Goal: Information Seeking & Learning: Check status

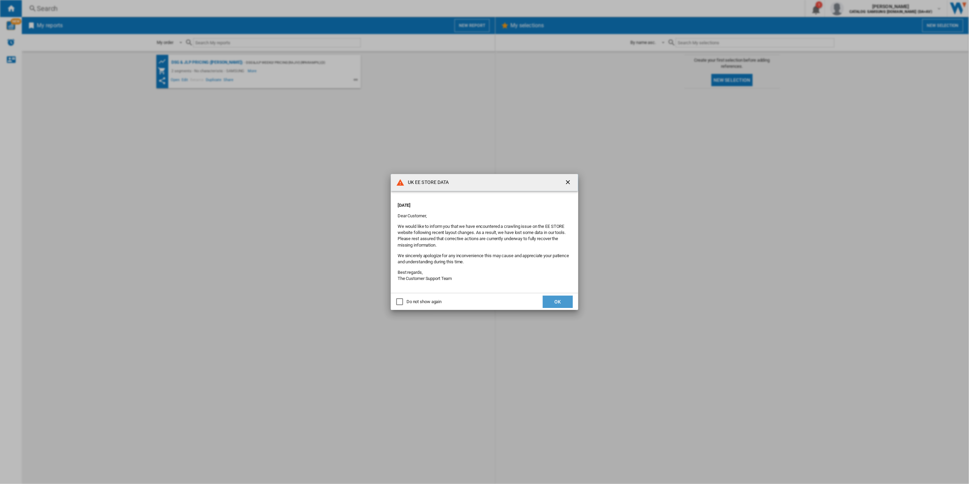
click at [548, 297] on button "OK" at bounding box center [558, 302] width 30 height 12
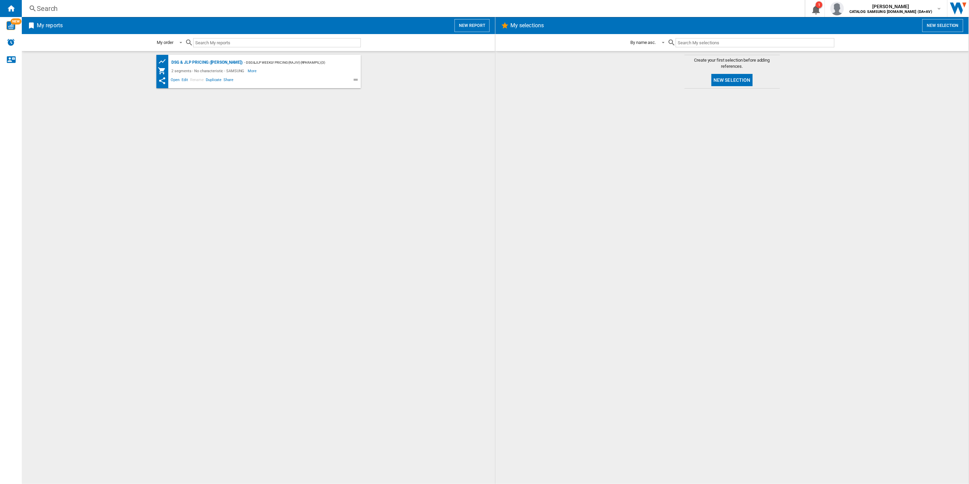
click at [120, 10] on div "Search" at bounding box center [412, 9] width 750 height 10
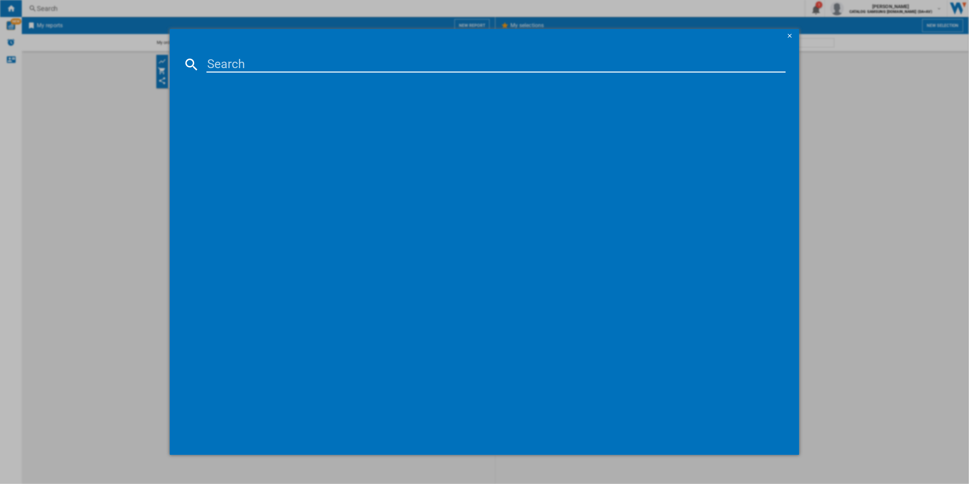
click at [239, 69] on input at bounding box center [495, 64] width 579 height 16
paste input "RB34C632EWW/[GEOGRAPHIC_DATA]"
type input "RB34C632EWW"
click at [278, 102] on div "SAMSUNG RB34C632EWW WHITE" at bounding box center [488, 108] width 596 height 15
click at [260, 113] on div "SAMSUNG RB34C632EWW WHITE" at bounding box center [488, 108] width 592 height 11
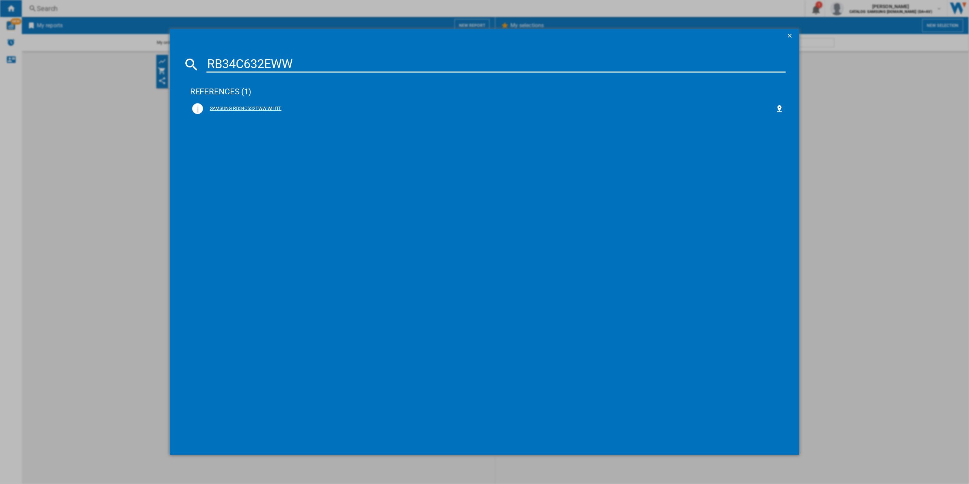
click at [257, 107] on div "SAMSUNG RB34C632EWW WHITE" at bounding box center [489, 108] width 573 height 7
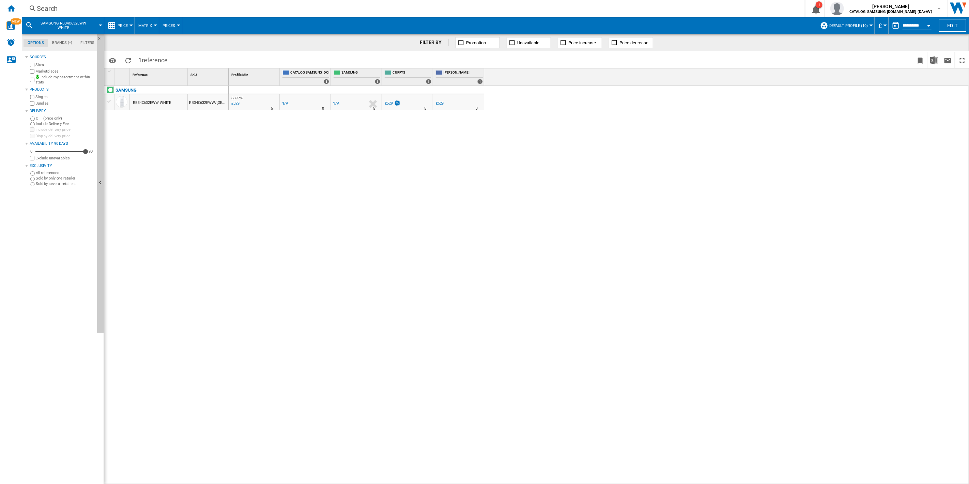
click at [856, 26] on span "Default profile (10)" at bounding box center [848, 26] width 38 height 4
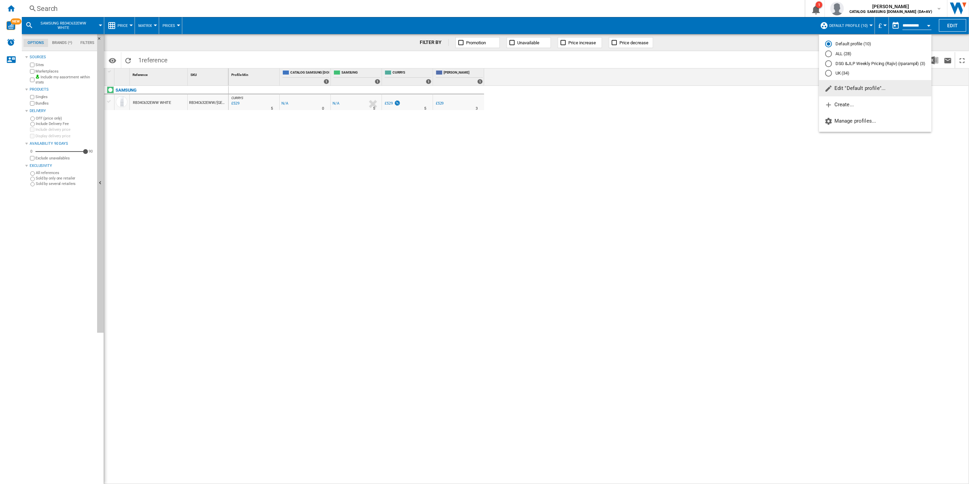
click at [828, 74] on div "UK (34)" at bounding box center [828, 73] width 7 height 7
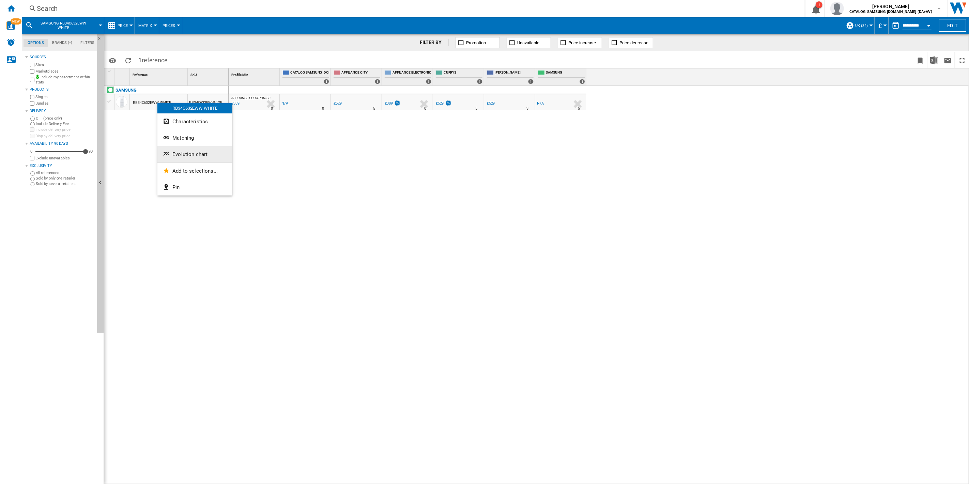
click at [185, 154] on span "Evolution chart" at bounding box center [189, 154] width 35 height 6
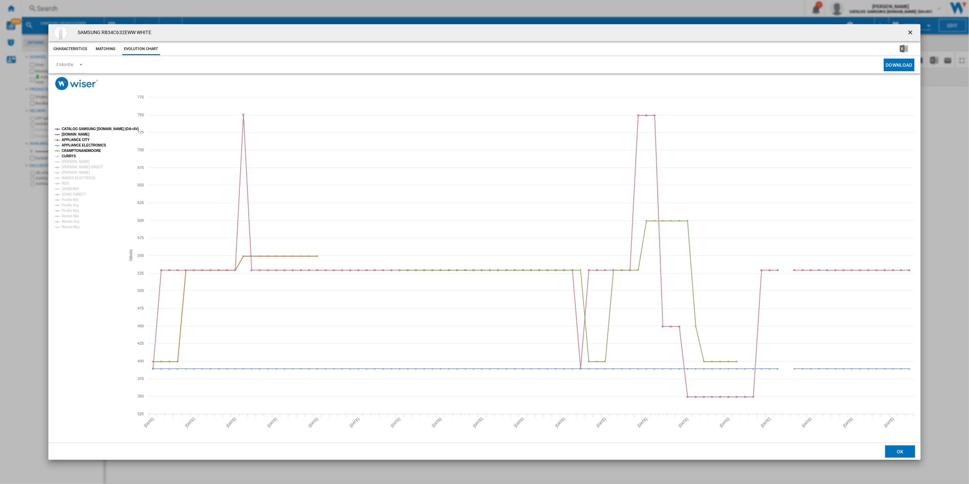
click at [72, 155] on tspan "CURRYS" at bounding box center [69, 156] width 14 height 4
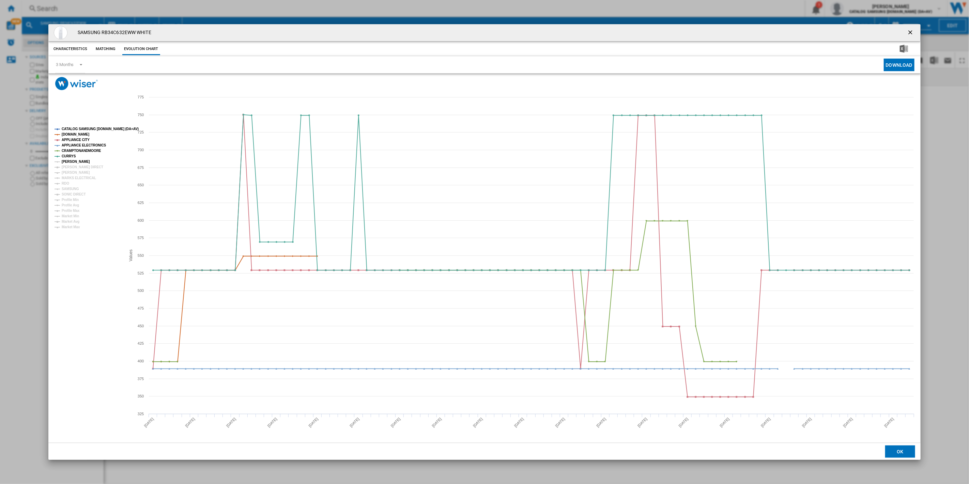
click at [71, 161] on tspan "[PERSON_NAME]" at bounding box center [76, 162] width 28 height 4
click at [71, 169] on tspan "[PERSON_NAME] DIRECT" at bounding box center [83, 167] width 42 height 4
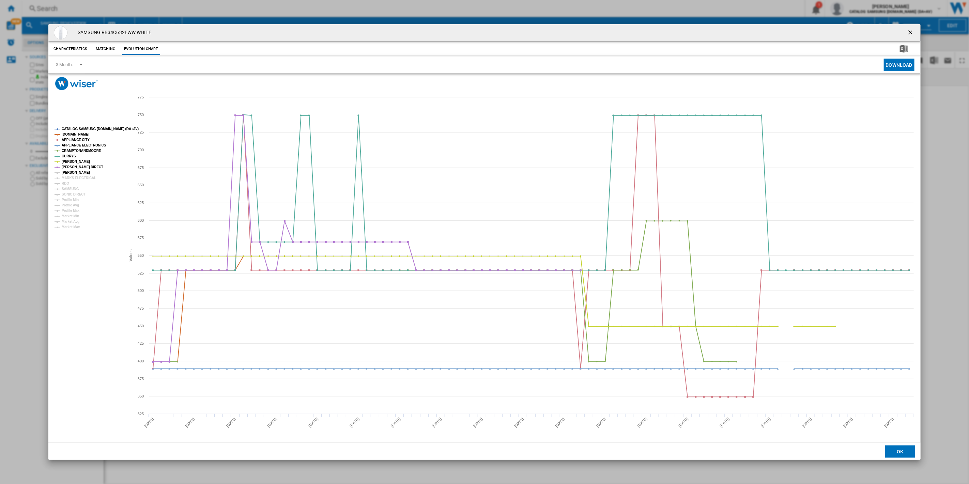
click at [70, 173] on tspan "[PERSON_NAME]" at bounding box center [76, 173] width 28 height 4
click at [67, 182] on tspan "RDO" at bounding box center [65, 184] width 7 height 4
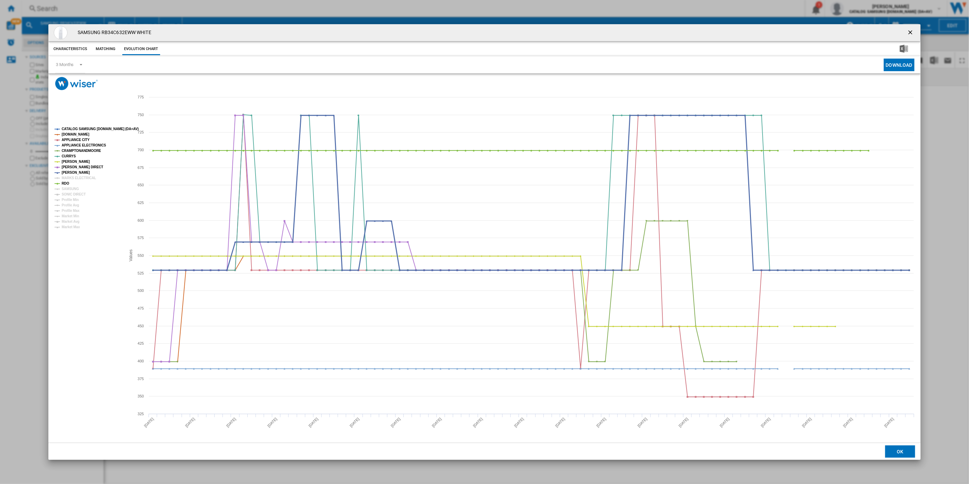
click at [65, 174] on tspan "[PERSON_NAME]" at bounding box center [76, 173] width 28 height 4
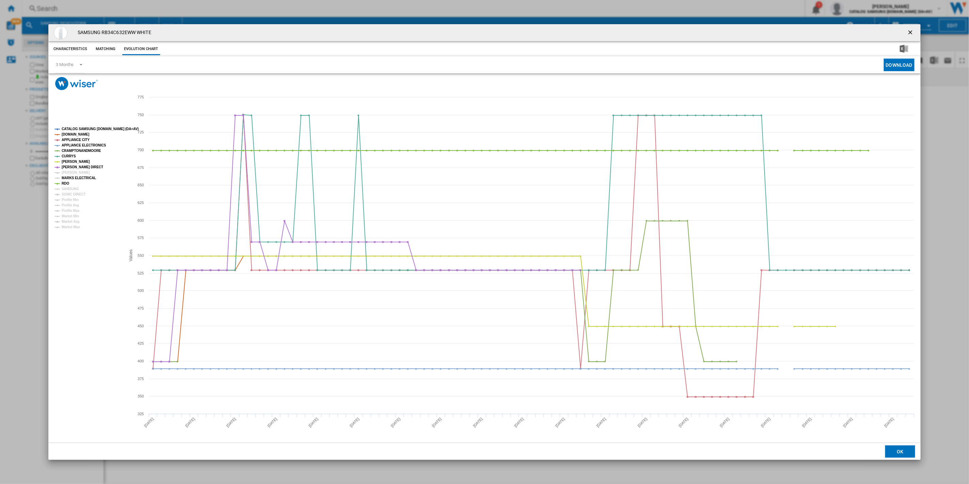
click at [65, 178] on tspan "MARKS ELECTRICAL" at bounding box center [79, 178] width 34 height 4
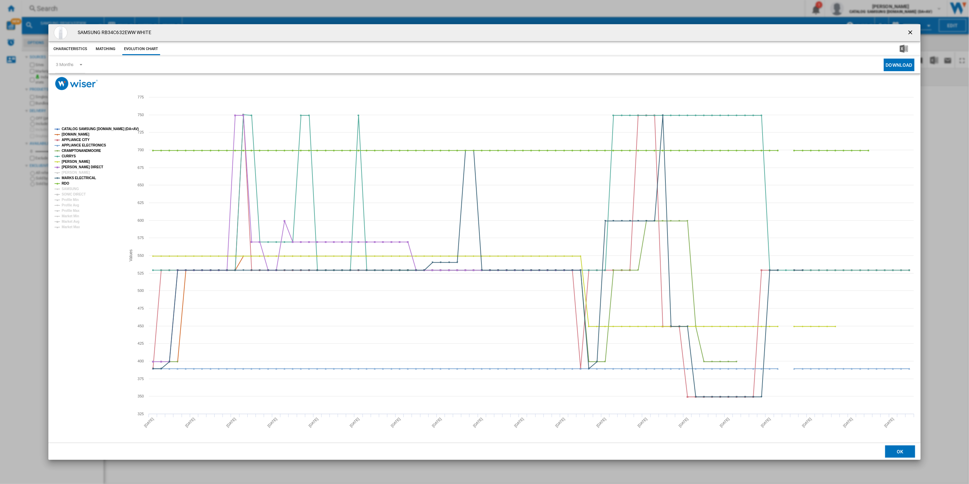
click at [60, 191] on rect "Product popup" at bounding box center [87, 177] width 71 height 107
click at [66, 171] on tspan "[PERSON_NAME]" at bounding box center [76, 173] width 28 height 4
click at [66, 189] on tspan "SAMSUNG" at bounding box center [70, 189] width 17 height 4
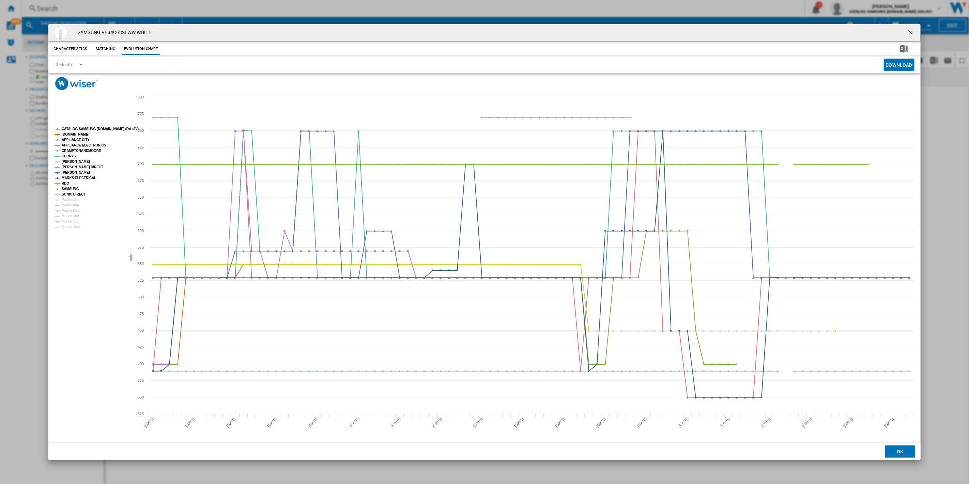
click at [66, 196] on tspan "SONIC DIRECT" at bounding box center [74, 194] width 24 height 4
click at [912, 33] on ng-md-icon "getI18NText('BUTTONS.CLOSE_DIALOG')" at bounding box center [911, 33] width 8 height 8
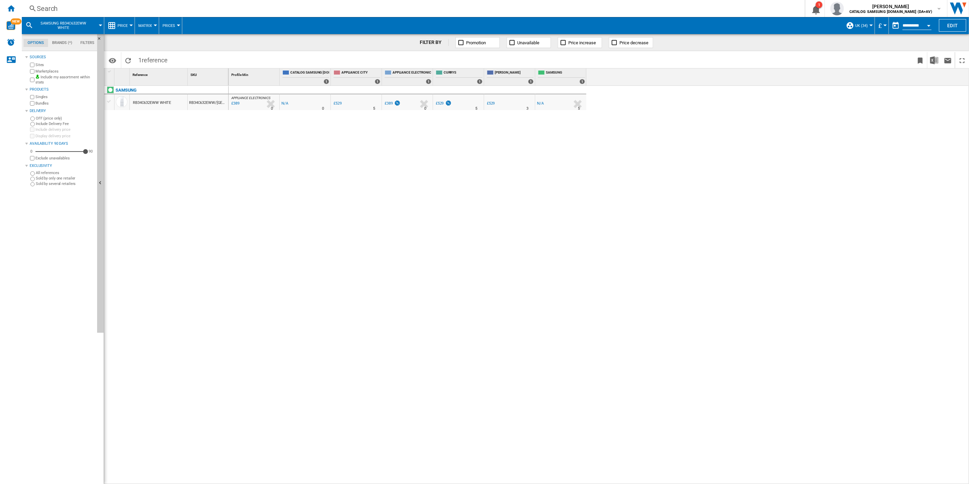
click at [48, 8] on div "Search" at bounding box center [412, 9] width 750 height 10
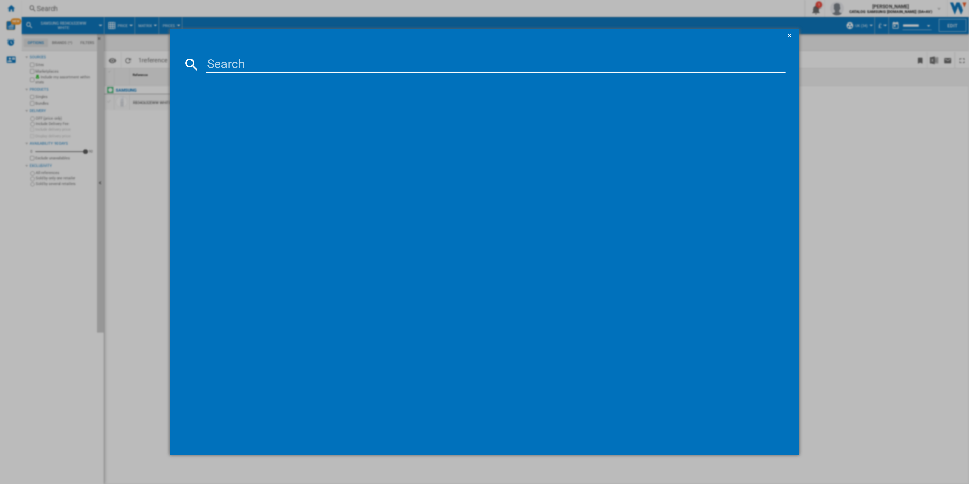
click at [237, 60] on input at bounding box center [495, 64] width 579 height 16
type input "RB38C602CS9"
click at [280, 104] on div "SAMSUNG RB38C602CS9EU STAINLESS STEEL" at bounding box center [488, 108] width 592 height 11
click at [287, 107] on div "SAMSUNG RB38C602CS9EU STAINLESS STEEL" at bounding box center [489, 108] width 573 height 7
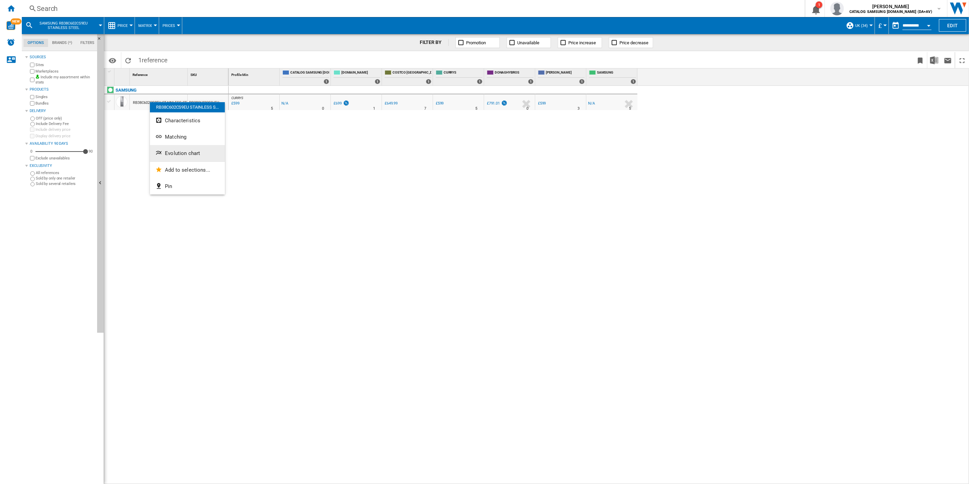
click at [173, 155] on span "Evolution chart" at bounding box center [182, 153] width 35 height 6
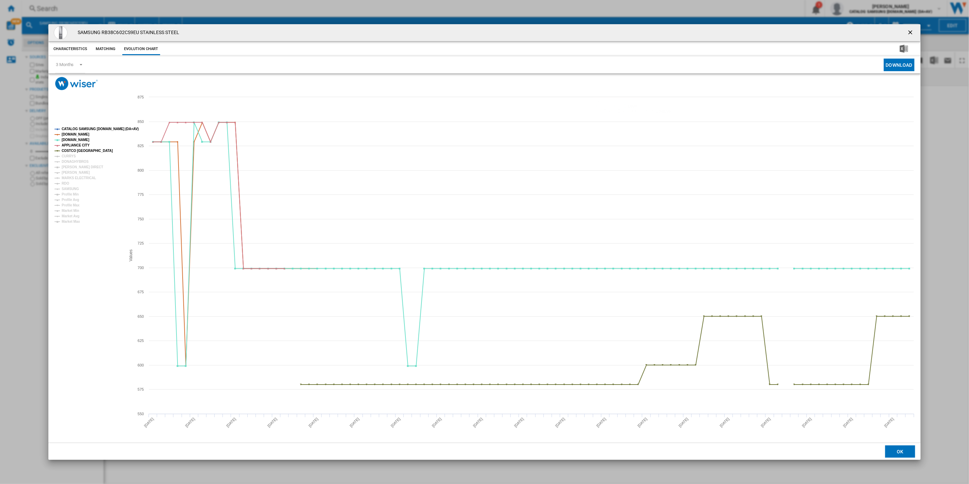
click at [911, 29] on ng-md-icon "getI18NText('BUTTONS.CLOSE_DIALOG')" at bounding box center [911, 33] width 8 height 8
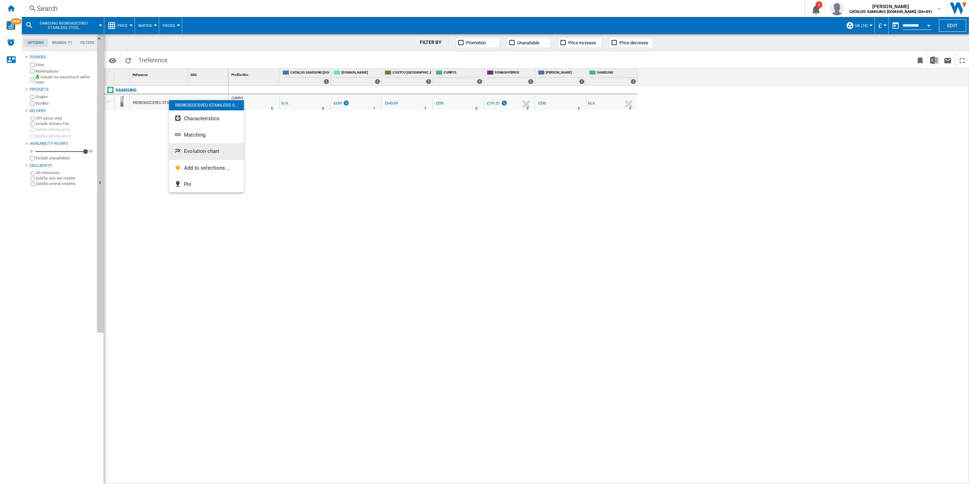
click at [182, 149] on button "Evolution chart" at bounding box center [206, 151] width 75 height 16
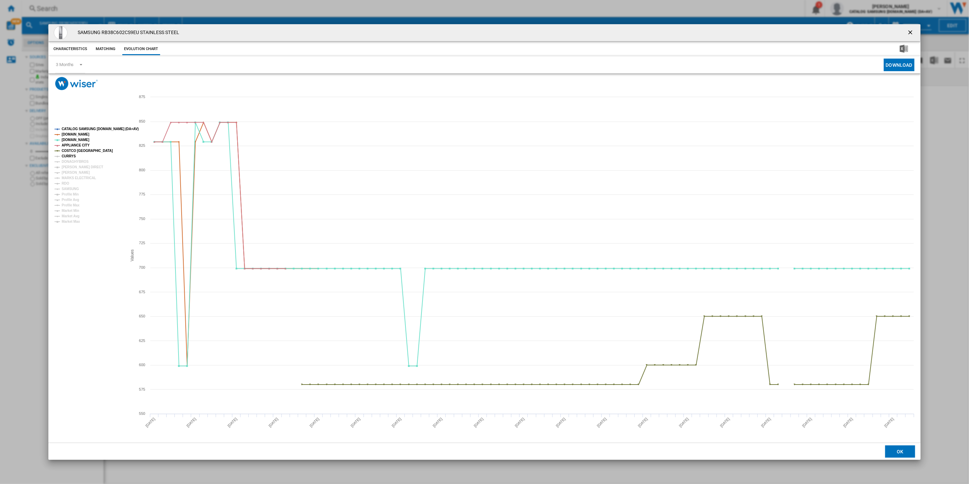
click at [66, 155] on tspan "CURRYS" at bounding box center [69, 156] width 14 height 4
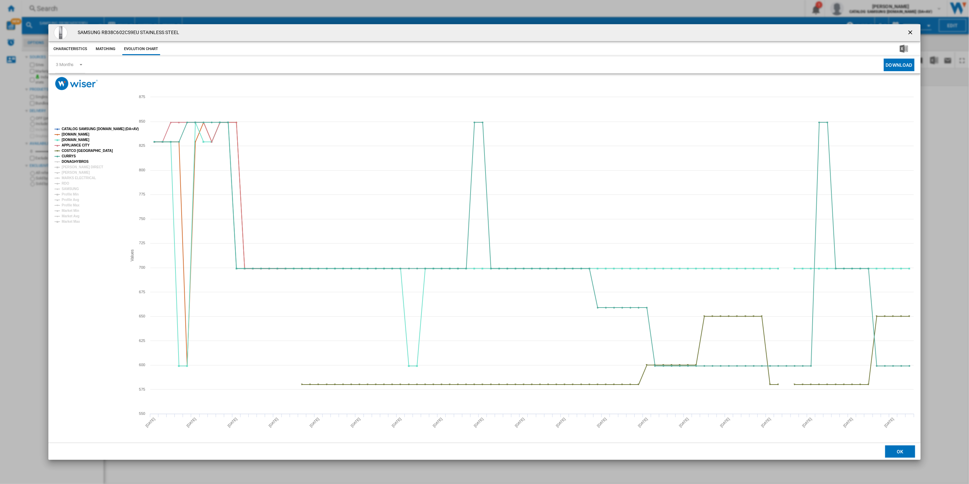
click at [69, 162] on tspan "DONAGHYBROS" at bounding box center [75, 162] width 27 height 4
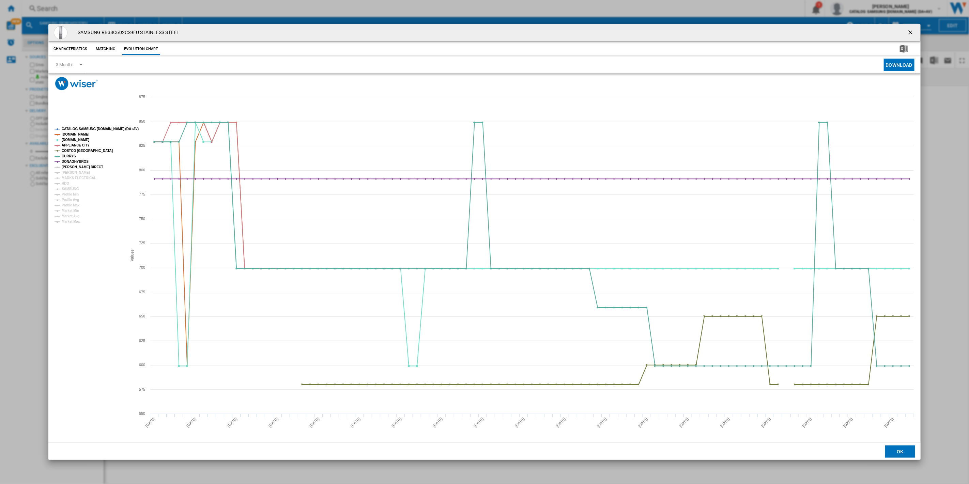
click at [69, 167] on tspan "[PERSON_NAME] DIRECT" at bounding box center [83, 167] width 42 height 4
click at [69, 169] on tspan "[PERSON_NAME] DIRECT" at bounding box center [83, 167] width 42 height 4
click at [67, 176] on tspan "MARKS ELECTRICAL" at bounding box center [79, 178] width 34 height 4
click at [70, 171] on tspan "[PERSON_NAME]" at bounding box center [76, 173] width 28 height 4
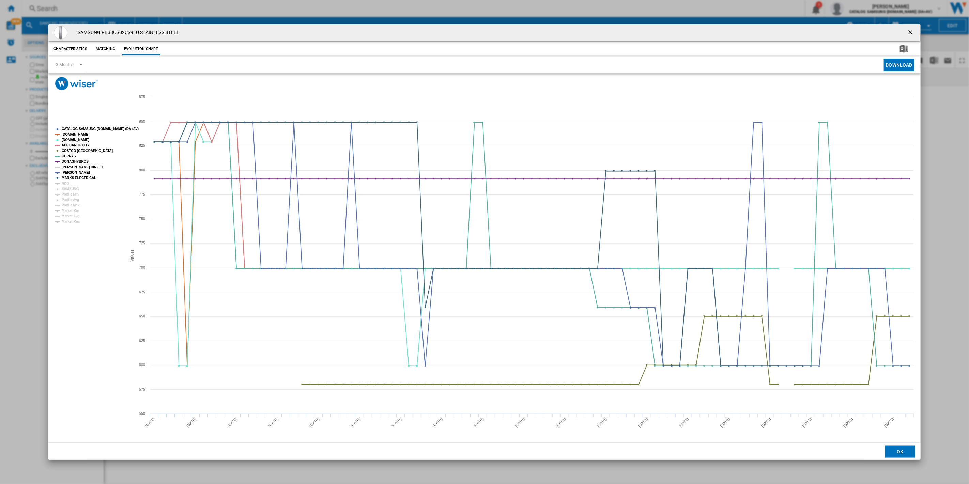
click at [72, 166] on tspan "[PERSON_NAME] DIRECT" at bounding box center [83, 167] width 42 height 4
click at [66, 184] on tspan "RDO" at bounding box center [65, 184] width 7 height 4
click at [66, 187] on tspan "SAMSUNG" at bounding box center [70, 189] width 17 height 4
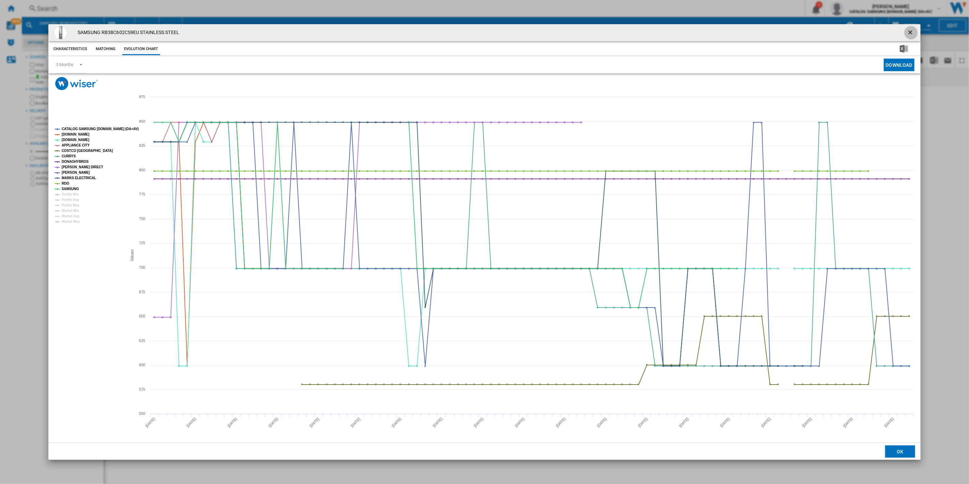
click at [904, 31] on button "Product popup" at bounding box center [911, 33] width 14 height 14
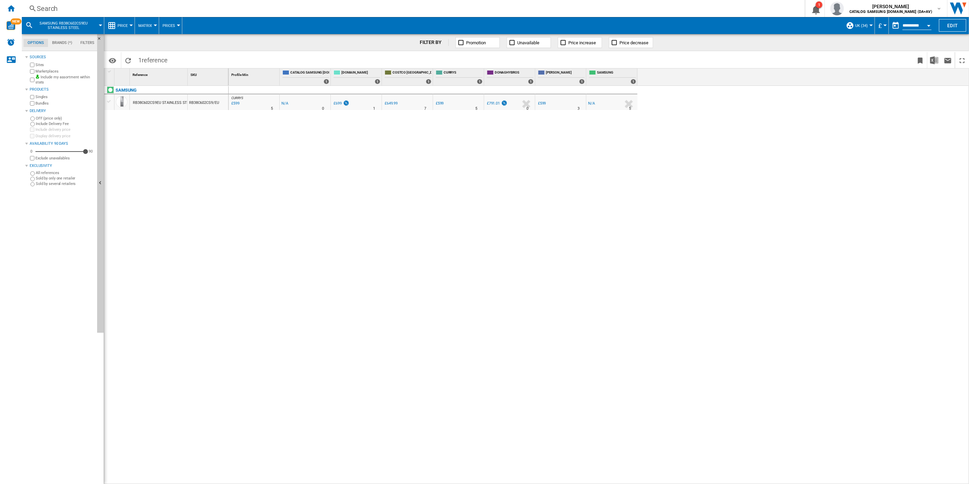
click at [40, 4] on div "Search" at bounding box center [412, 9] width 750 height 10
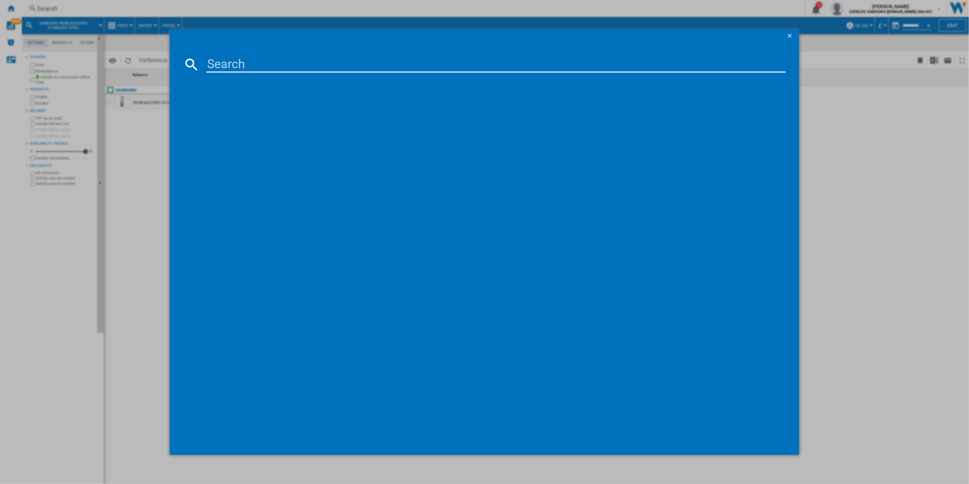
click at [350, 65] on input at bounding box center [495, 64] width 579 height 16
type input "RB38C636DB1"
click at [297, 107] on div "SAMSUNG RB38C636DB1 BLACK STAINLESS" at bounding box center [489, 108] width 573 height 7
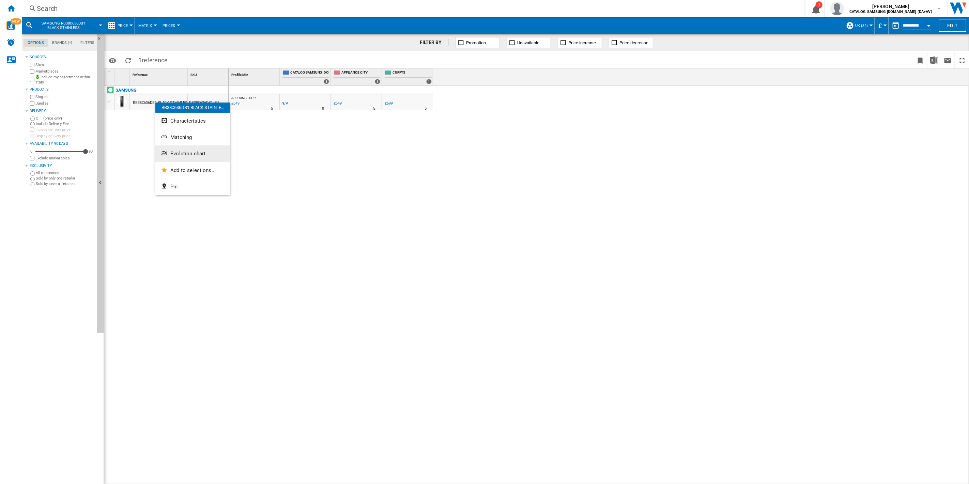
click at [182, 151] on span "Evolution chart" at bounding box center [187, 154] width 35 height 6
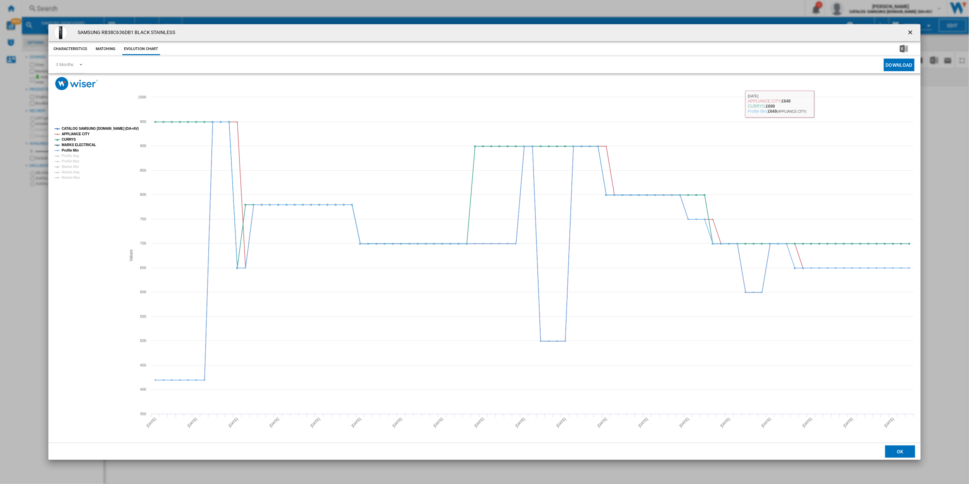
click at [916, 33] on button "Product popup" at bounding box center [911, 33] width 14 height 14
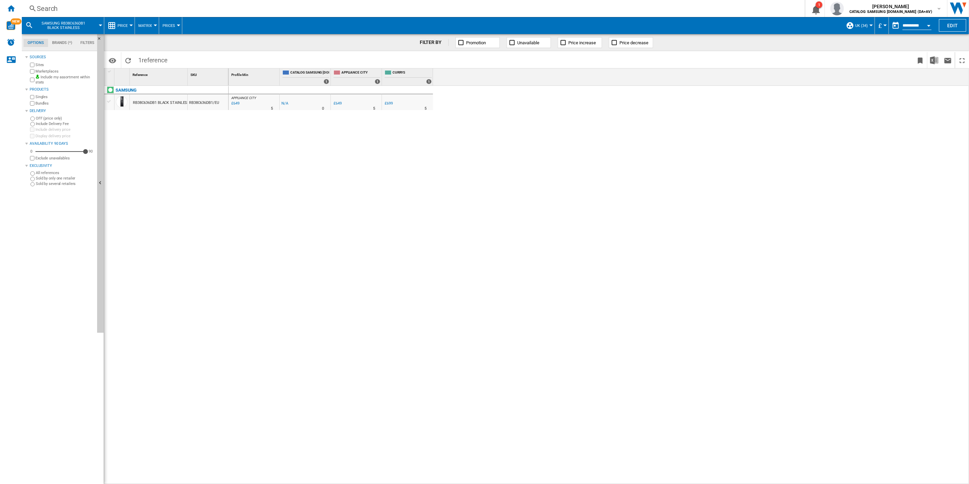
click at [864, 27] on span "UK (34)" at bounding box center [861, 26] width 13 height 4
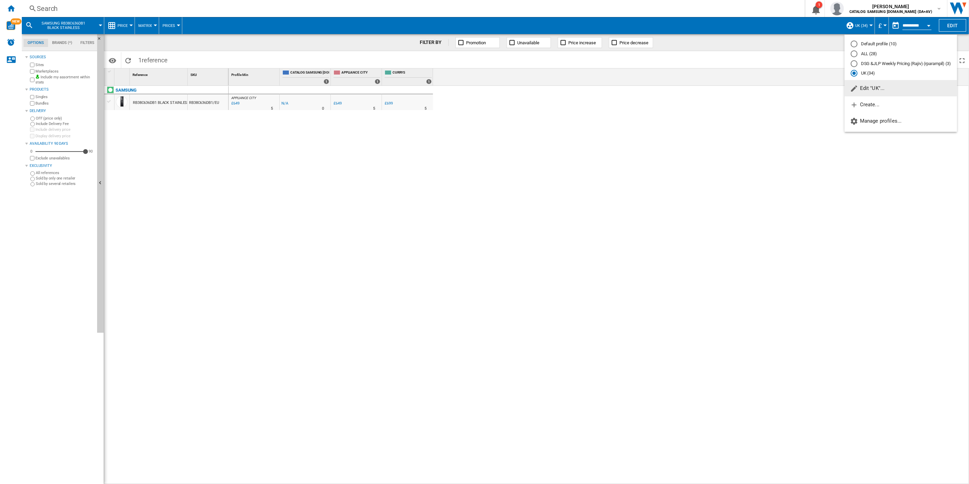
click at [161, 105] on md-backdrop at bounding box center [484, 242] width 969 height 484
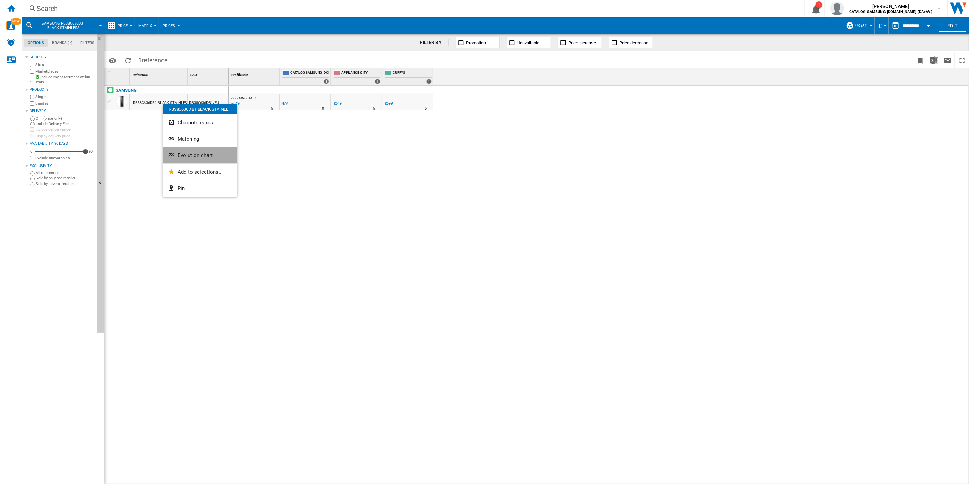
click at [184, 153] on span "Evolution chart" at bounding box center [194, 155] width 35 height 6
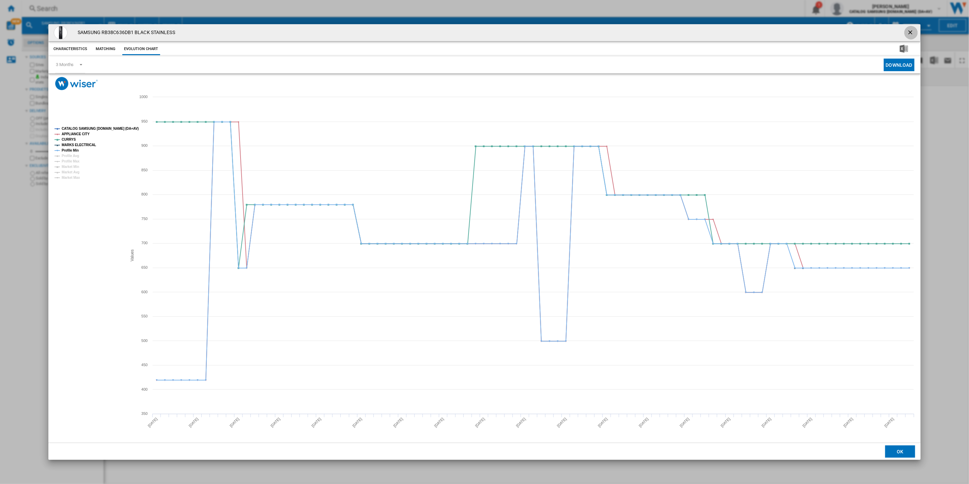
click at [911, 33] on ng-md-icon "getI18NText('BUTTONS.CLOSE_DIALOG')" at bounding box center [911, 33] width 8 height 8
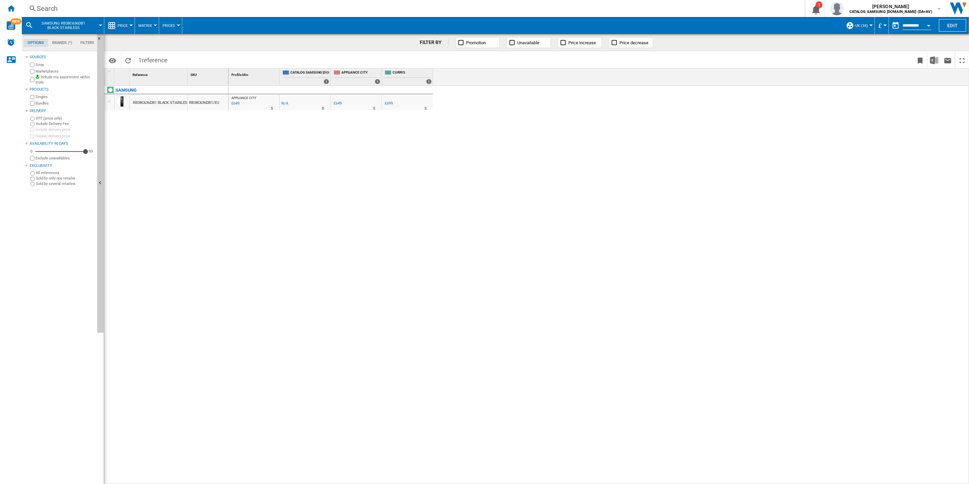
click at [43, 9] on div "Search" at bounding box center [412, 9] width 750 height 10
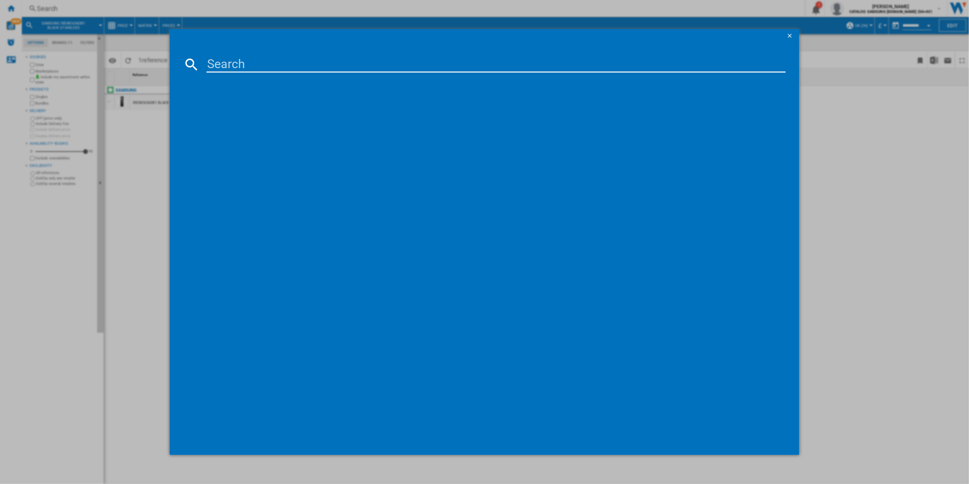
click at [260, 66] on input at bounding box center [495, 64] width 579 height 16
type input "RB50DG632ES9"
click at [274, 110] on div "SAMSUNG RB50DG632ES9 SILVER" at bounding box center [489, 108] width 573 height 7
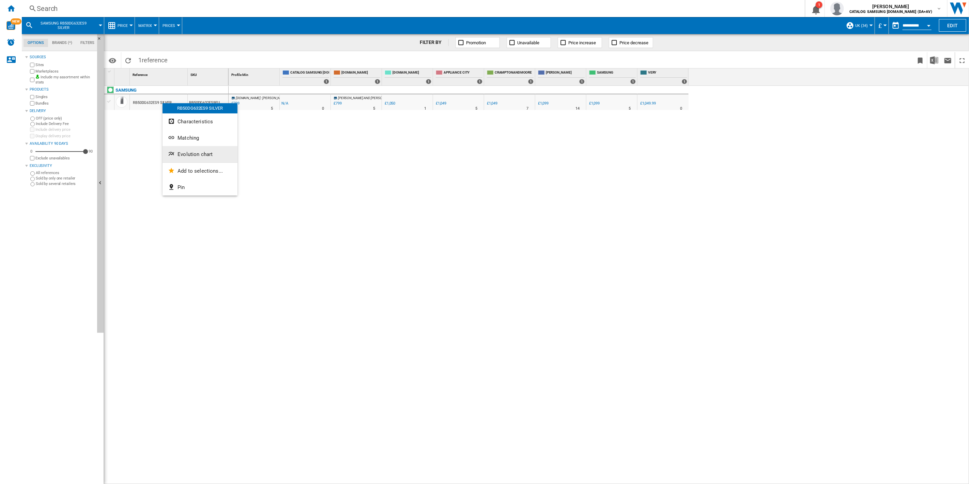
click at [179, 154] on span "Evolution chart" at bounding box center [194, 154] width 35 height 6
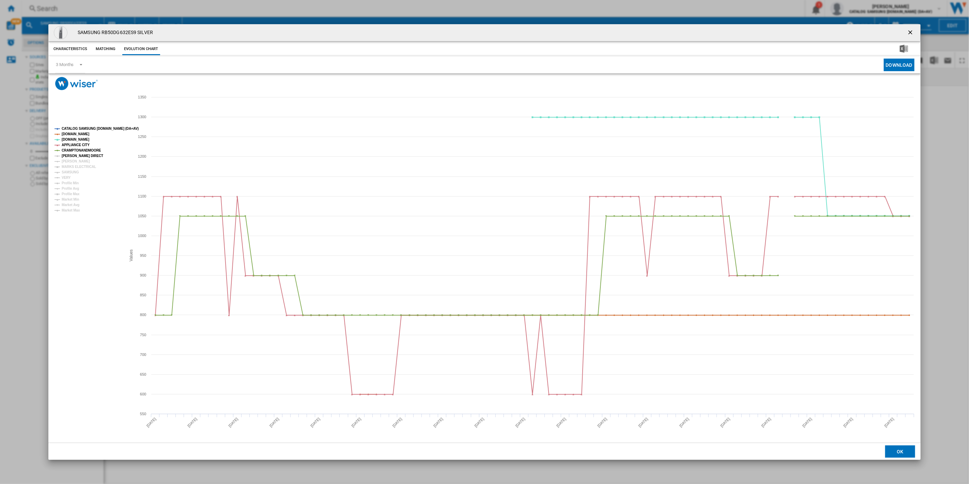
click at [75, 155] on tspan "[PERSON_NAME] DIRECT" at bounding box center [83, 156] width 42 height 4
click at [69, 161] on tspan "[PERSON_NAME]" at bounding box center [76, 161] width 28 height 4
click at [66, 169] on tspan "MARKS ELECTRICAL" at bounding box center [79, 167] width 34 height 4
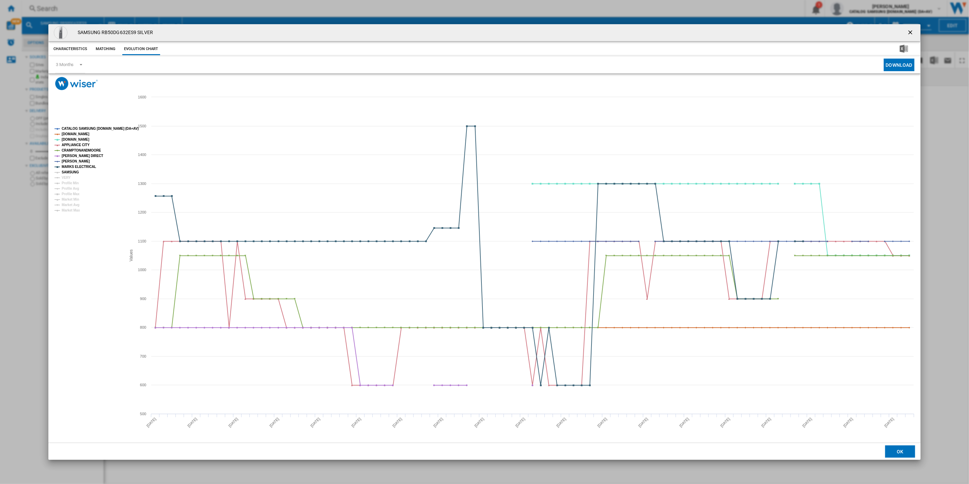
click at [65, 172] on tspan "SAMSUNG" at bounding box center [70, 172] width 17 height 4
click at [66, 176] on tspan "VERY" at bounding box center [66, 178] width 9 height 4
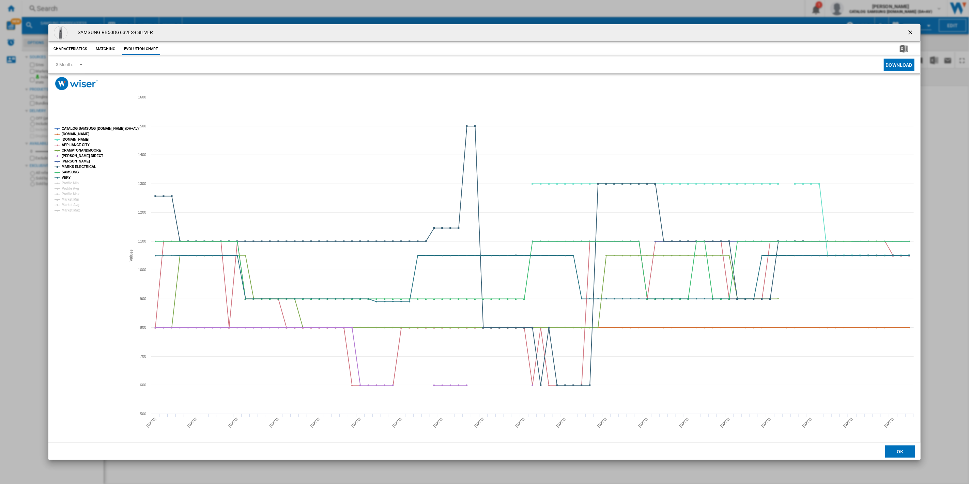
click at [907, 28] on button "Product popup" at bounding box center [911, 33] width 14 height 14
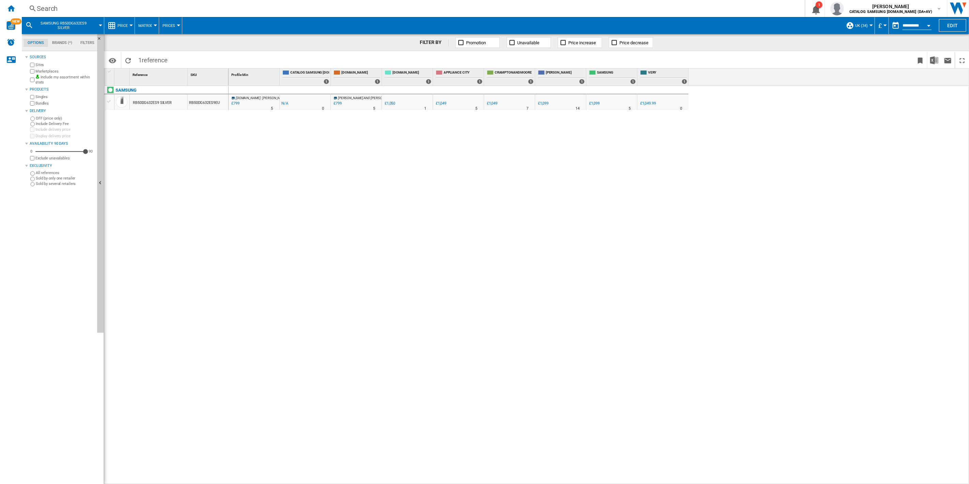
click at [33, 8] on ng-md-icon at bounding box center [33, 8] width 8 height 9
click at [35, 4] on div "Search Search" at bounding box center [408, 9] width 772 height 10
click at [35, 8] on ng-md-icon at bounding box center [33, 8] width 8 height 9
click at [36, 9] on ng-md-icon at bounding box center [33, 8] width 8 height 9
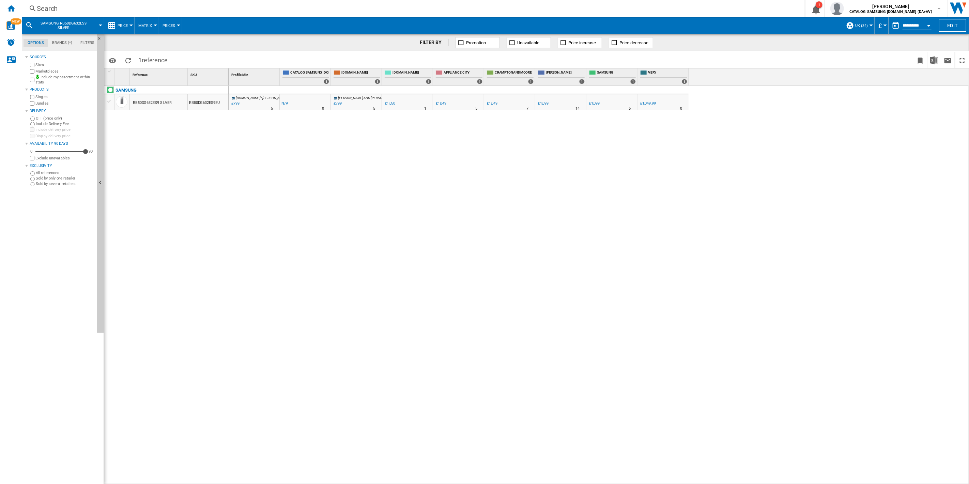
click at [36, 9] on ng-md-icon at bounding box center [33, 8] width 8 height 9
click at [29, 4] on ng-md-icon at bounding box center [33, 8] width 8 height 9
drag, startPoint x: 820, startPoint y: 143, endPoint x: 842, endPoint y: 116, distance: 35.3
click at [822, 142] on div "[DOMAIN_NAME] : [PERSON_NAME] AND [PERSON_NAME] -1.0 % £799 % N/A 5 [DOMAIN_NAM…" at bounding box center [599, 285] width 741 height 399
click at [34, 7] on ng-md-icon at bounding box center [33, 8] width 8 height 9
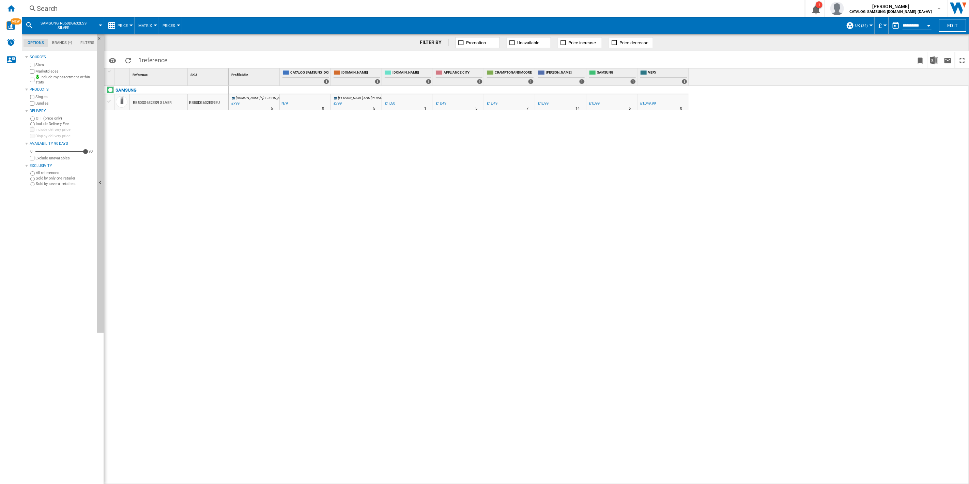
click at [33, 6] on ng-md-icon at bounding box center [33, 8] width 8 height 9
click at [26, 4] on div "Search Search" at bounding box center [408, 9] width 772 height 10
click at [31, 5] on ng-md-icon at bounding box center [33, 8] width 8 height 9
click at [55, 10] on div "Search" at bounding box center [412, 9] width 750 height 10
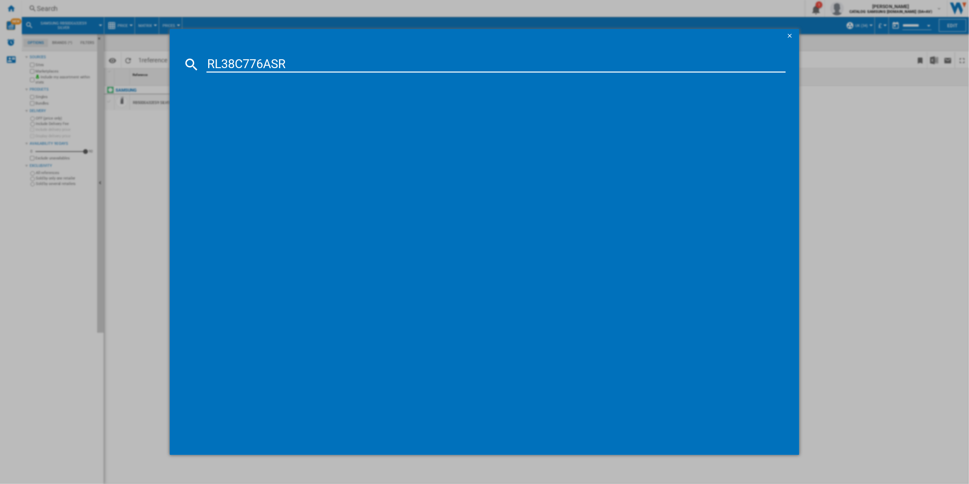
type input "RL38C776ASR"
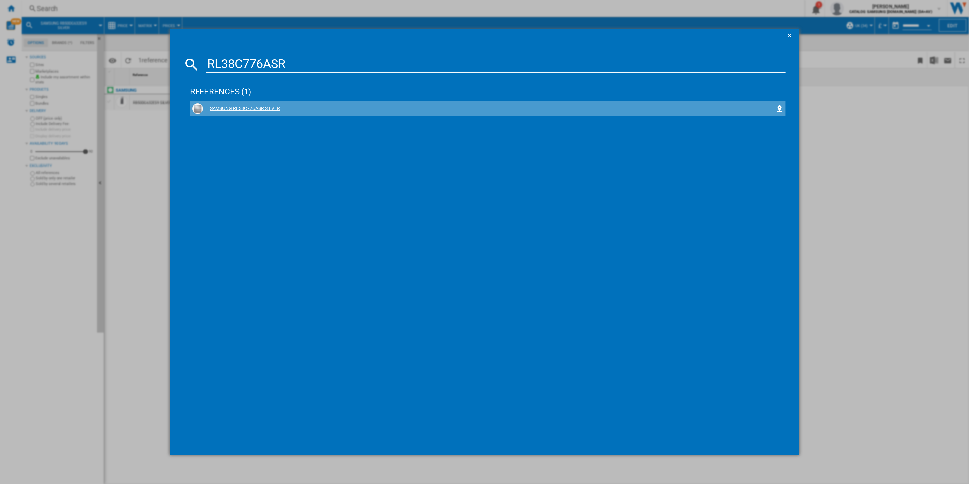
click at [258, 112] on div "SAMSUNG RL38C776ASR SILVER" at bounding box center [488, 108] width 592 height 11
click at [257, 109] on div "SAMSUNG RL38C776ASR SILVER" at bounding box center [489, 108] width 573 height 7
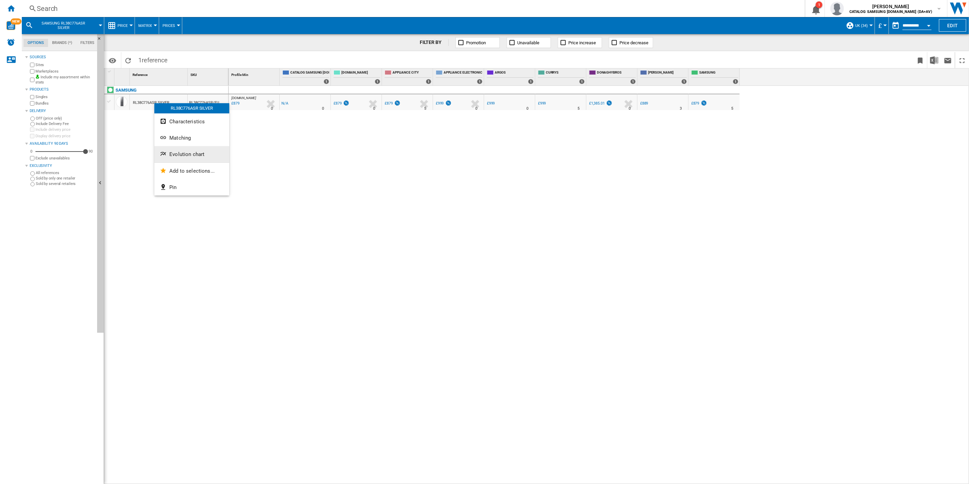
click at [176, 152] on span "Evolution chart" at bounding box center [186, 154] width 35 height 6
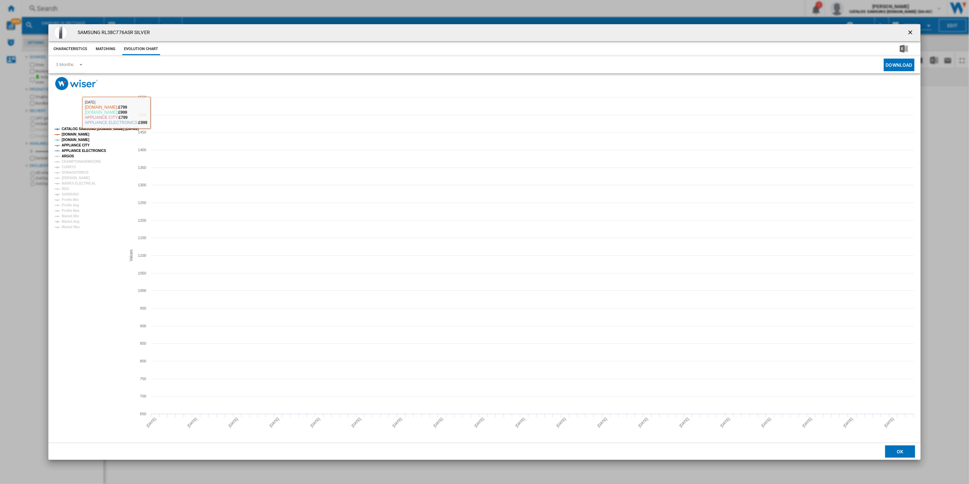
click at [68, 158] on tspan "ARGOS" at bounding box center [68, 156] width 13 height 4
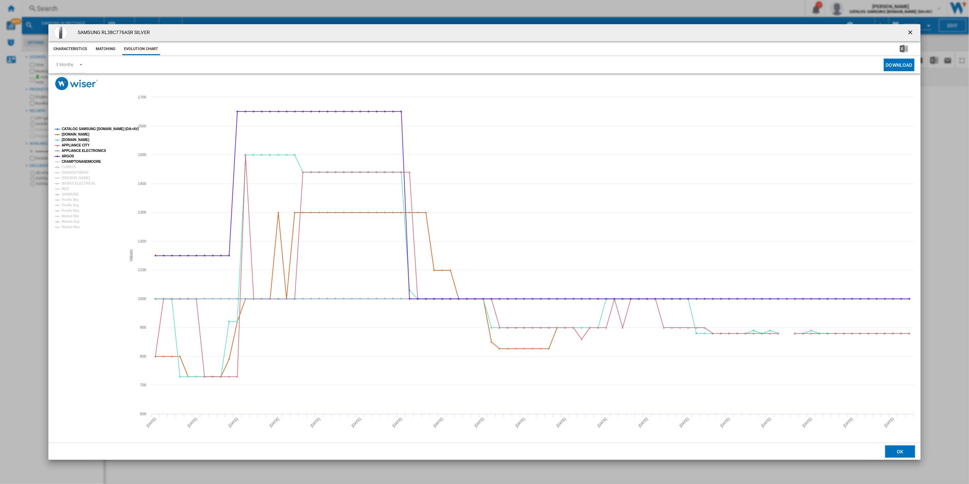
click at [67, 164] on tspan "CRAMPTONANDMOORE" at bounding box center [82, 162] width 40 height 4
click at [67, 168] on tspan "CURRYS" at bounding box center [69, 167] width 14 height 4
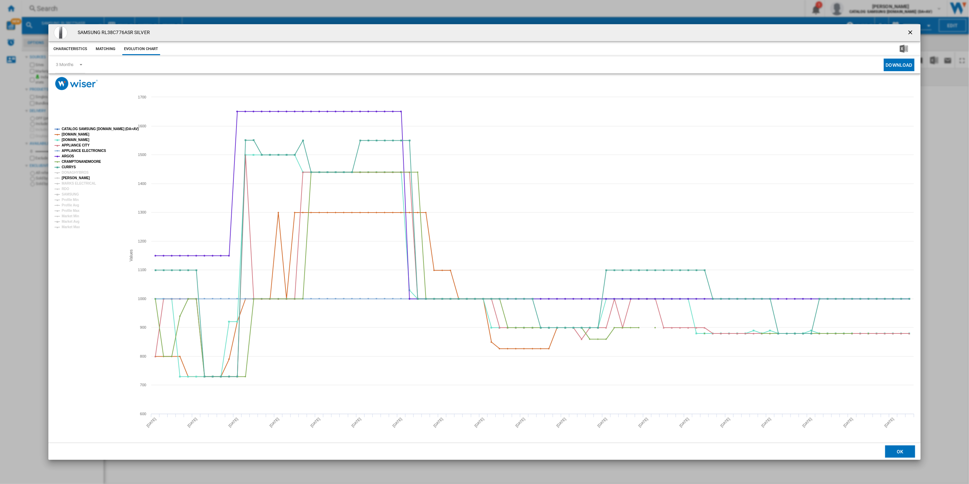
click at [67, 176] on tspan "[PERSON_NAME]" at bounding box center [76, 178] width 28 height 4
click at [67, 172] on tspan "DONAGHYBROS" at bounding box center [75, 173] width 27 height 4
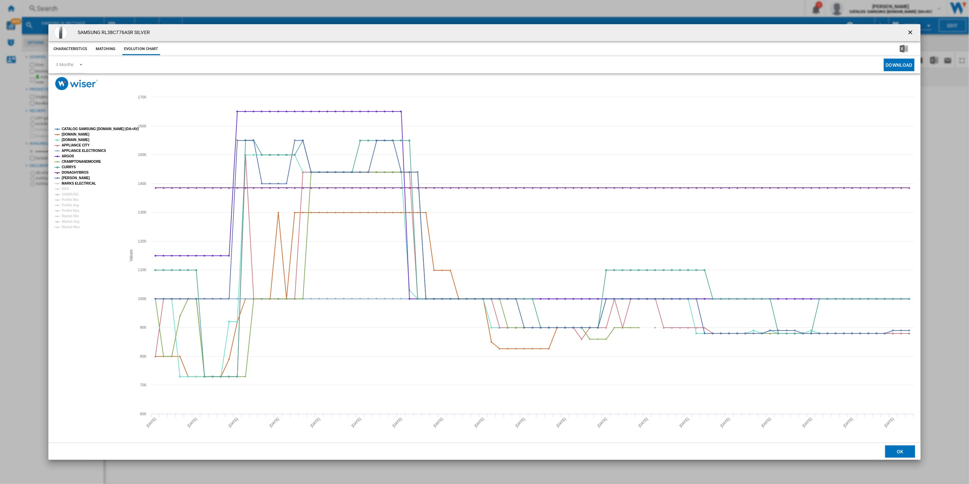
click at [69, 185] on tspan "MARKS ELECTRICAL" at bounding box center [79, 184] width 34 height 4
click at [66, 189] on tspan "RDO" at bounding box center [65, 189] width 7 height 4
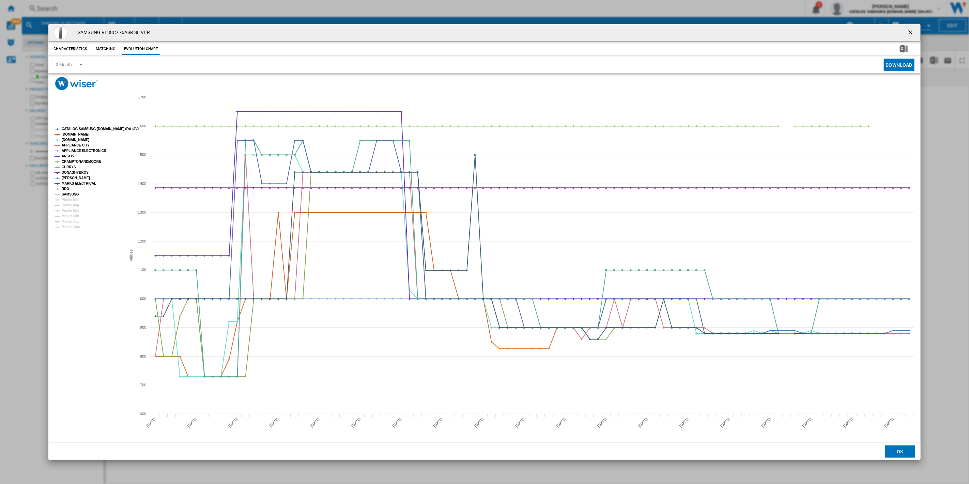
click at [66, 192] on tspan "SAMSUNG" at bounding box center [70, 194] width 17 height 4
click at [909, 31] on ng-md-icon "getI18NText('BUTTONS.CLOSE_DIALOG')" at bounding box center [911, 33] width 8 height 8
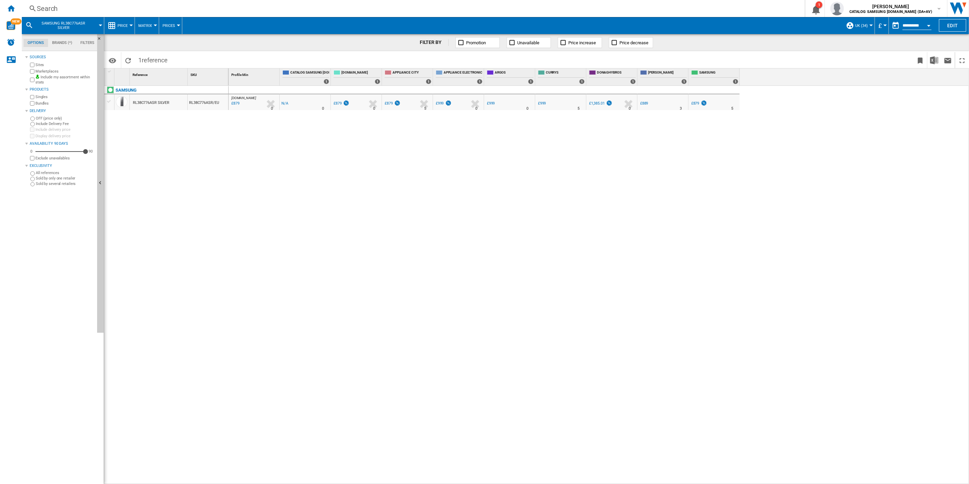
click at [49, 5] on div "Search" at bounding box center [412, 9] width 750 height 10
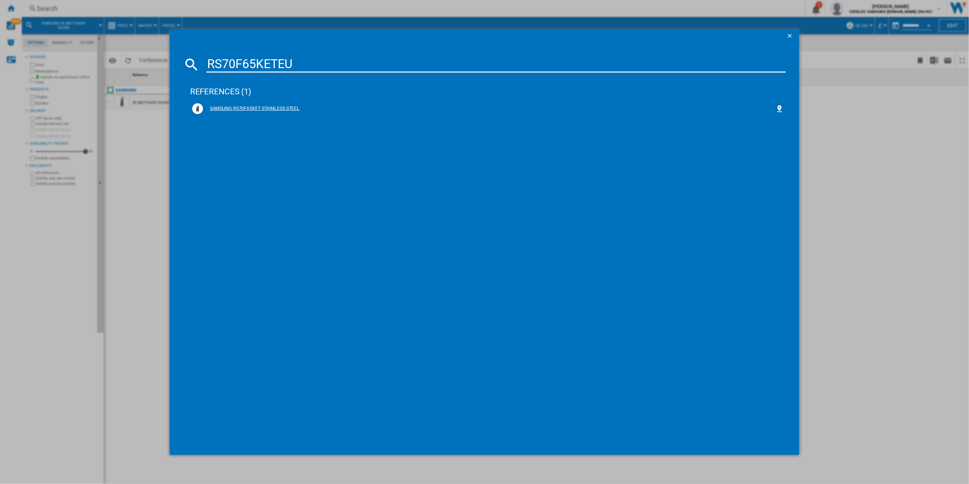
type input "RS70F65KETEU"
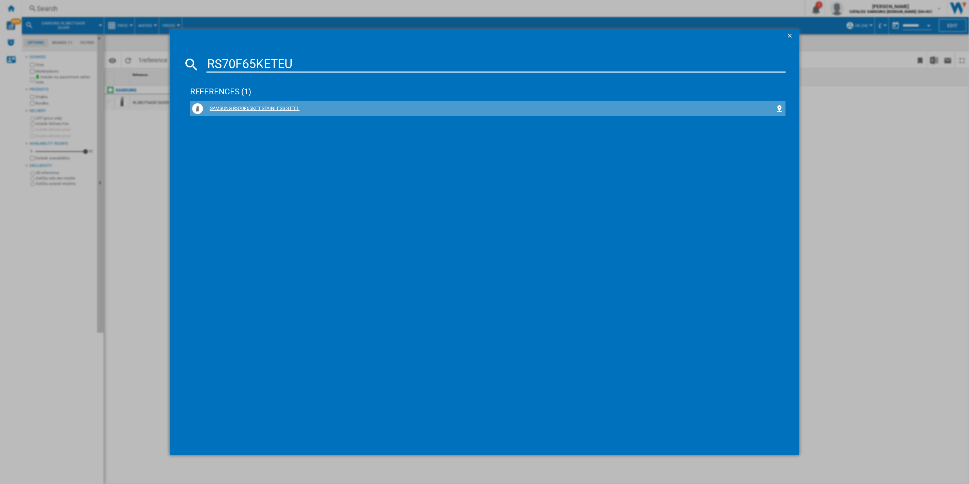
click at [290, 106] on div "SAMSUNG RS70F65KET STAINLESS STEEL" at bounding box center [489, 108] width 573 height 7
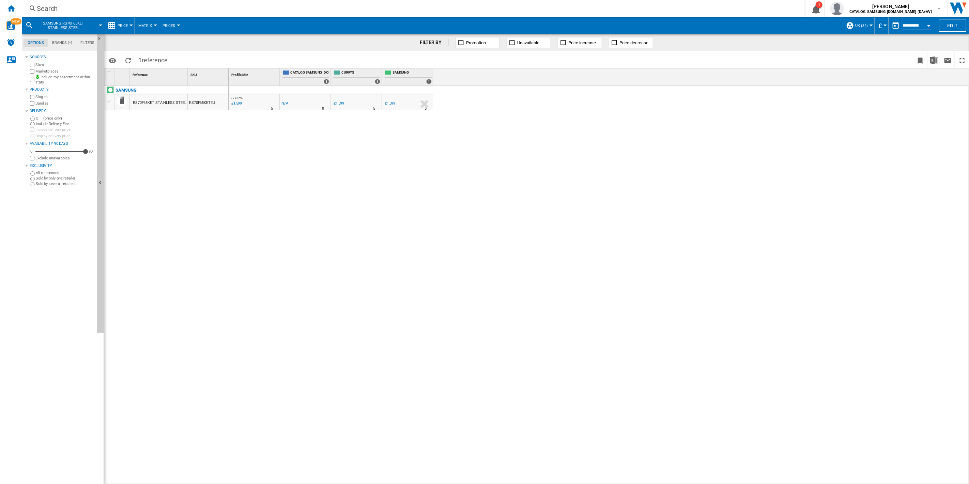
drag, startPoint x: 154, startPoint y: 104, endPoint x: 158, endPoint y: 107, distance: 5.2
click at [178, 155] on span "Evolution chart" at bounding box center [186, 155] width 35 height 6
